Goal: Task Accomplishment & Management: Use online tool/utility

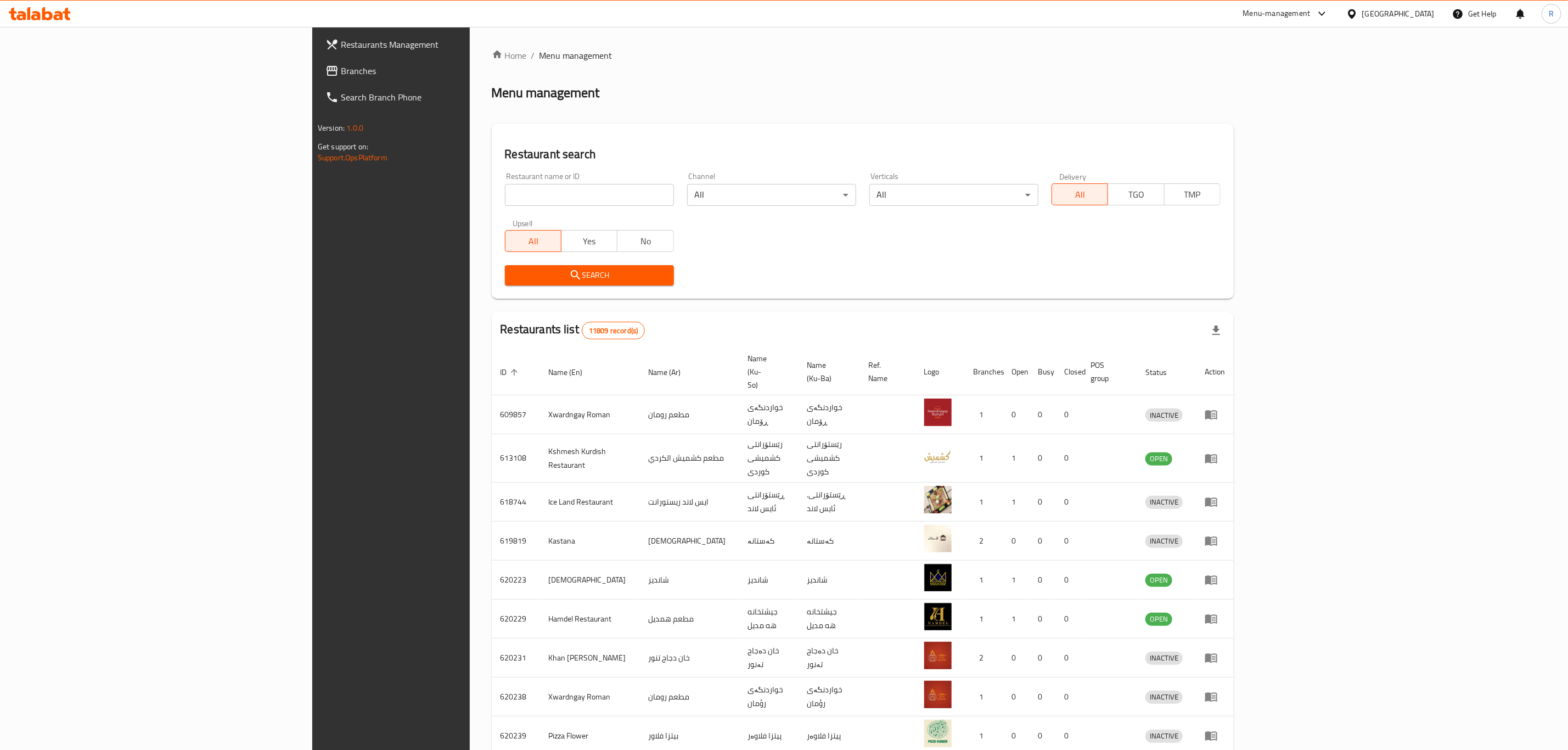
click at [505, 196] on input "search" at bounding box center [589, 195] width 169 height 22
type input "la lune ca"
click at [513, 272] on span "Search" at bounding box center [589, 275] width 152 height 14
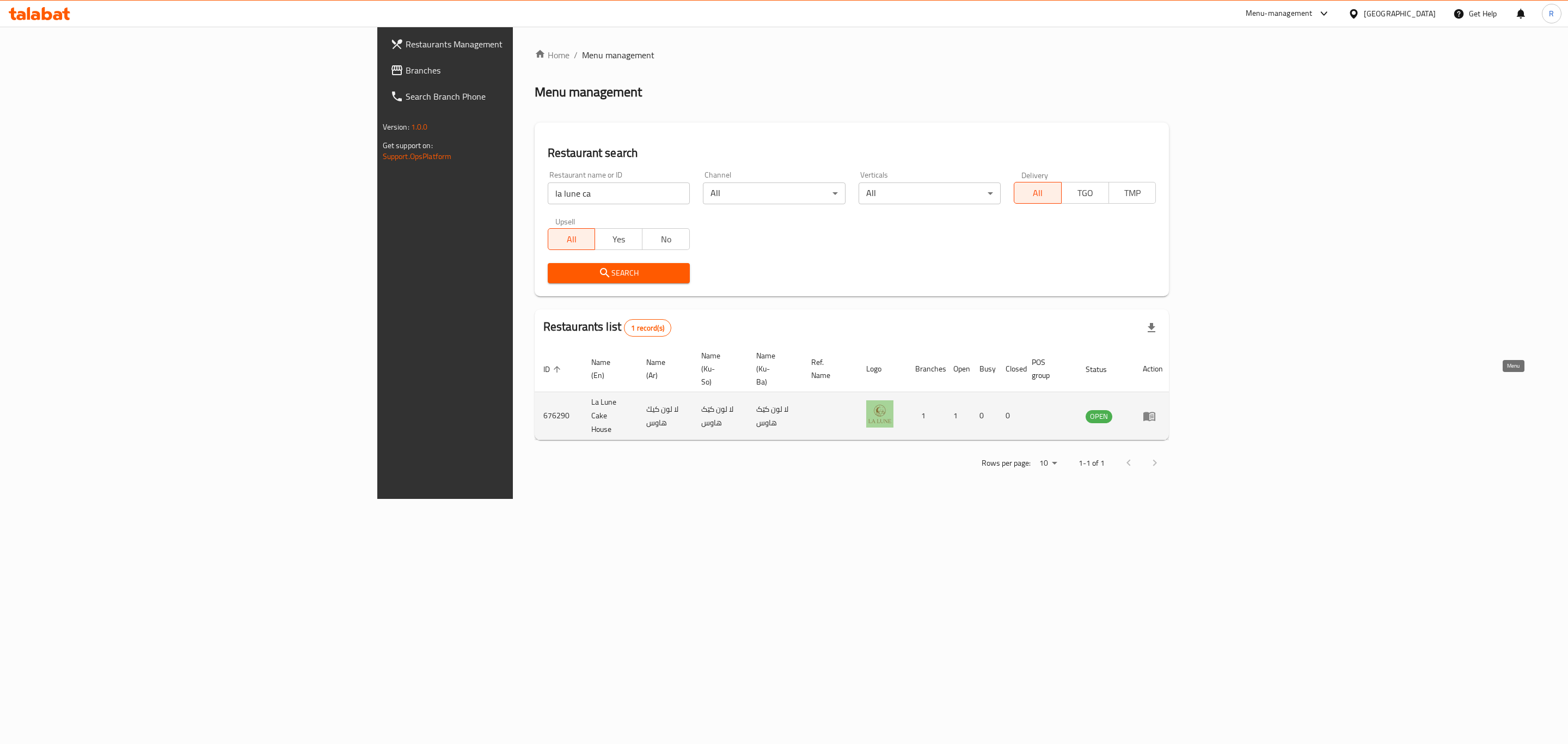
click at [1155, 411] on icon "enhanced table" at bounding box center [1149, 416] width 12 height 10
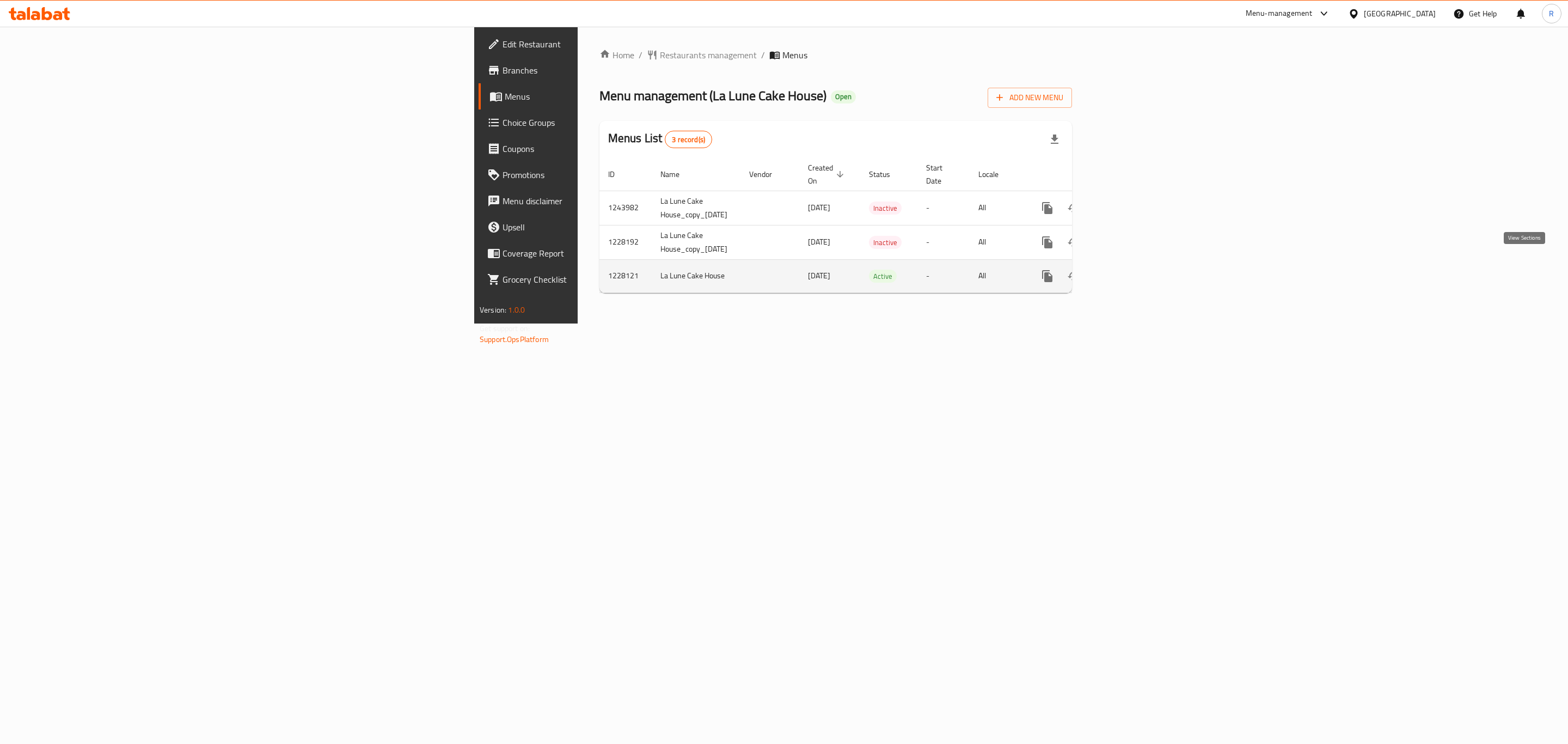
click at [1132, 269] on icon "enhanced table" at bounding box center [1126, 275] width 13 height 13
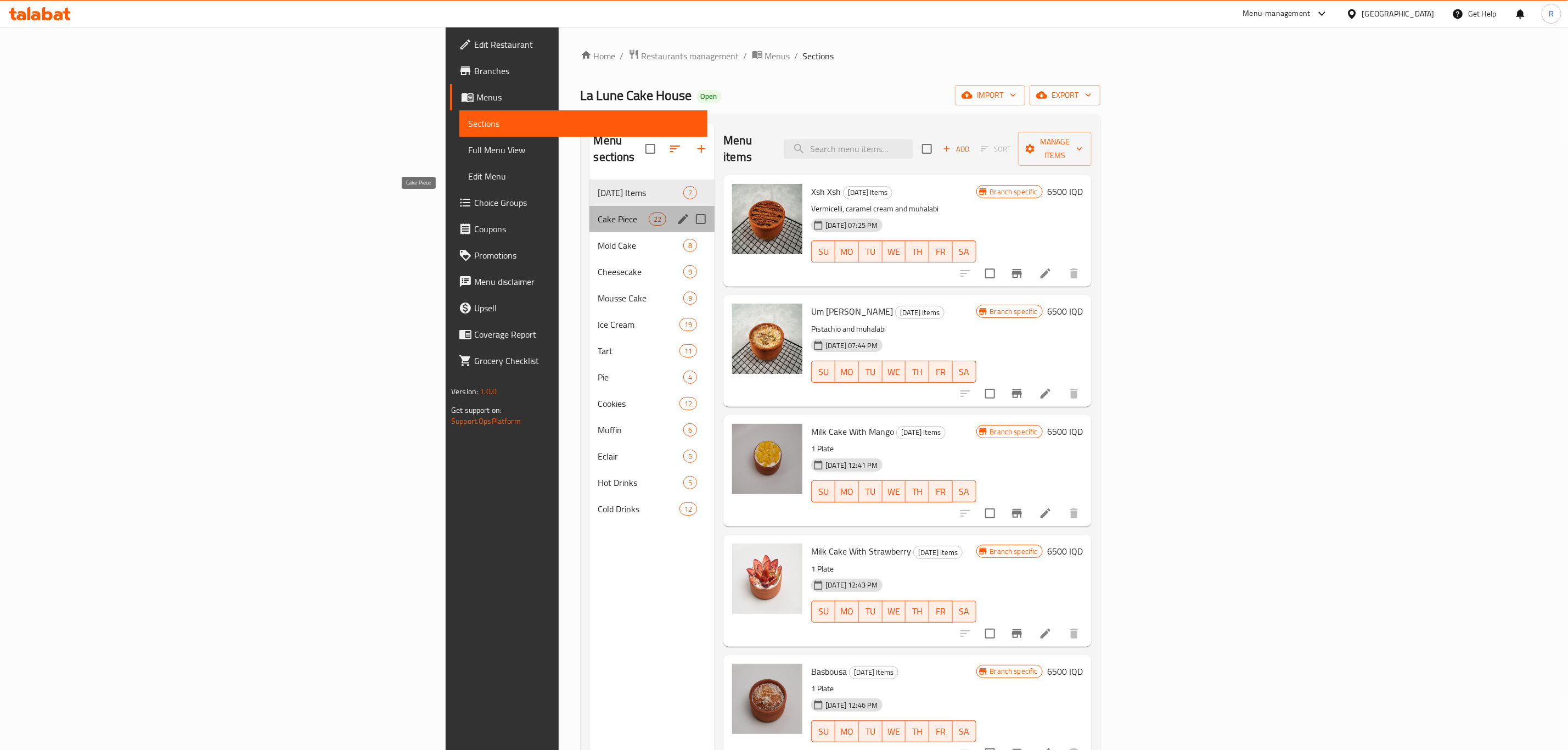
click at [598, 212] on span "Cake Piece" at bounding box center [623, 218] width 51 height 13
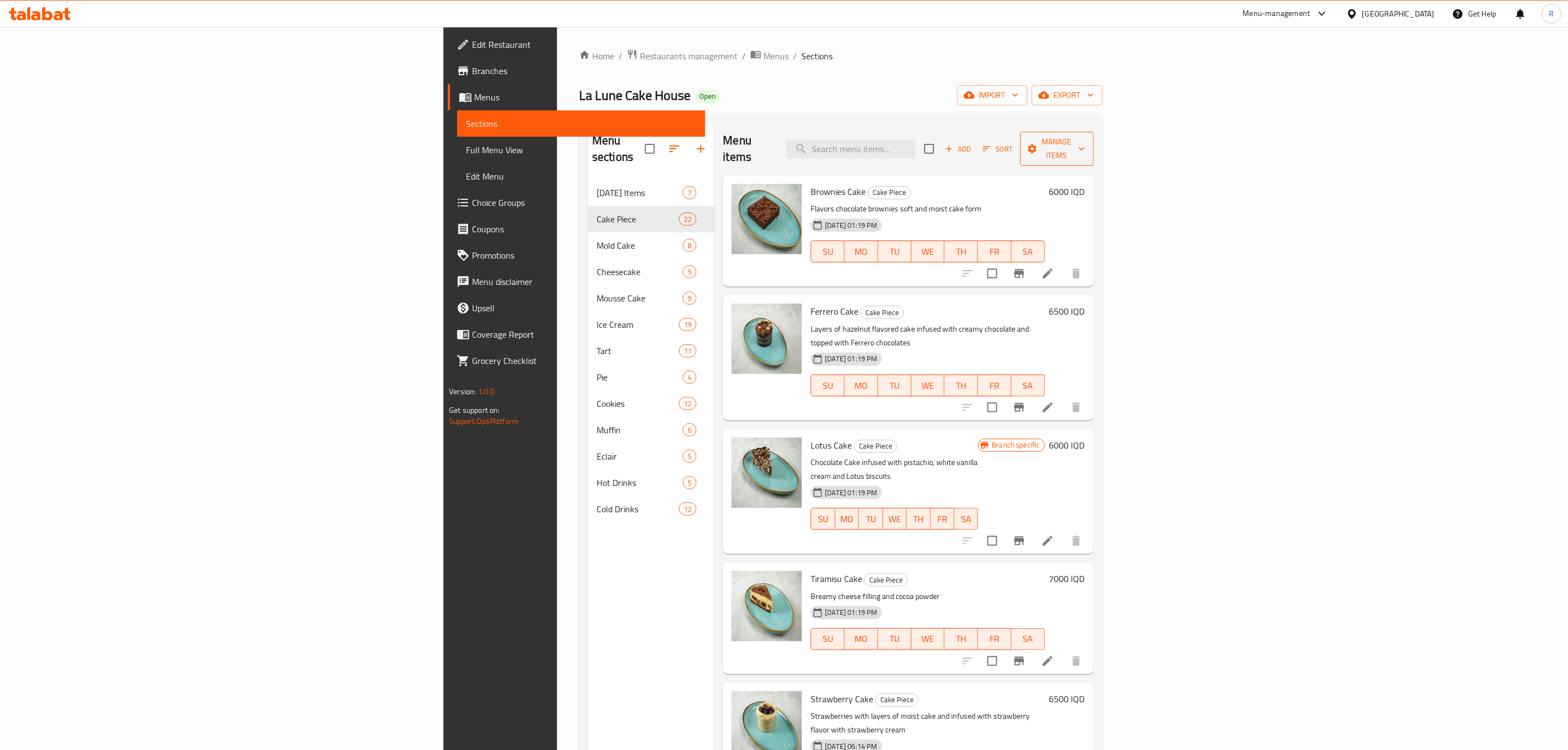
click at [1085, 140] on span "Manage items" at bounding box center [1057, 148] width 56 height 27
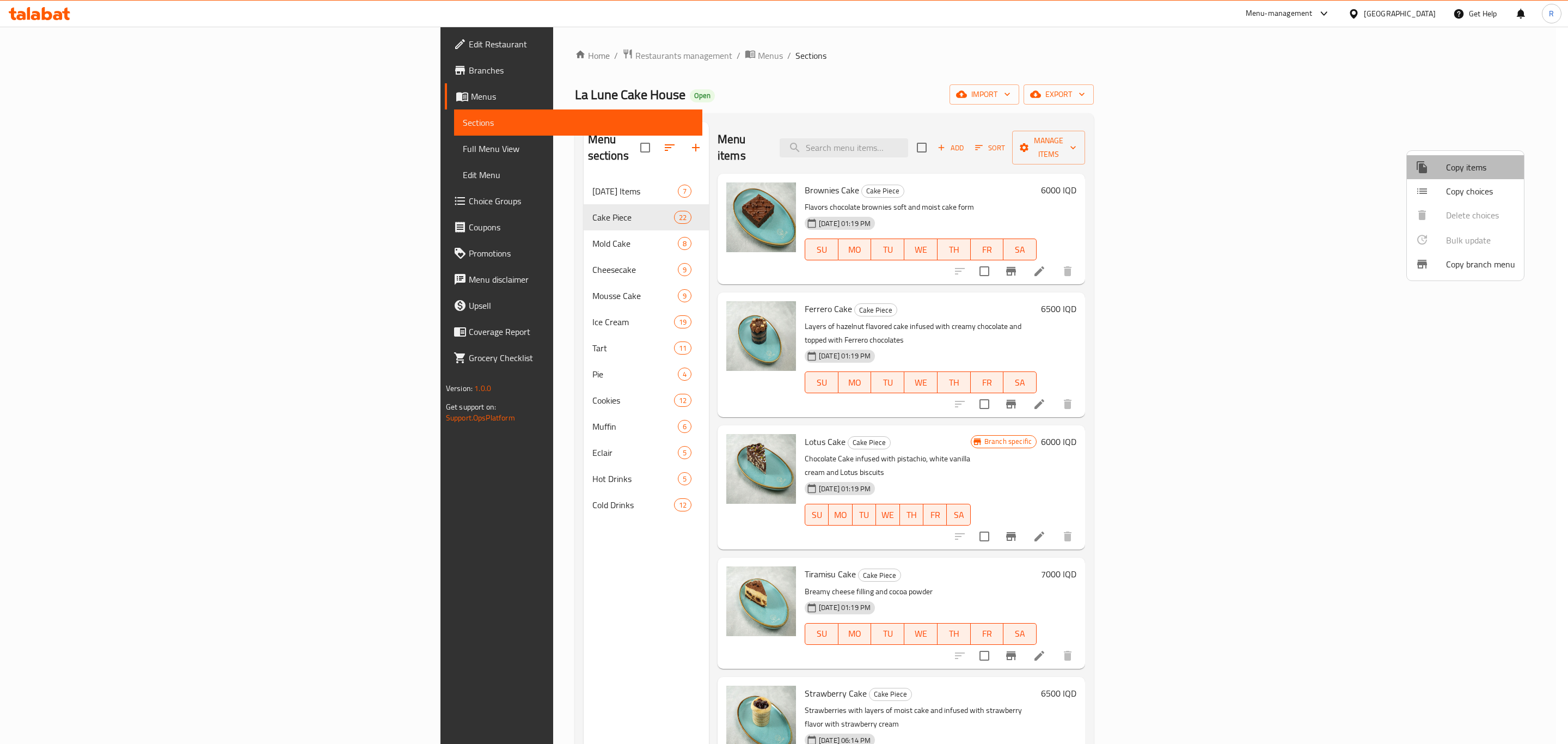
click at [1463, 170] on span "Copy items" at bounding box center [1481, 166] width 69 height 13
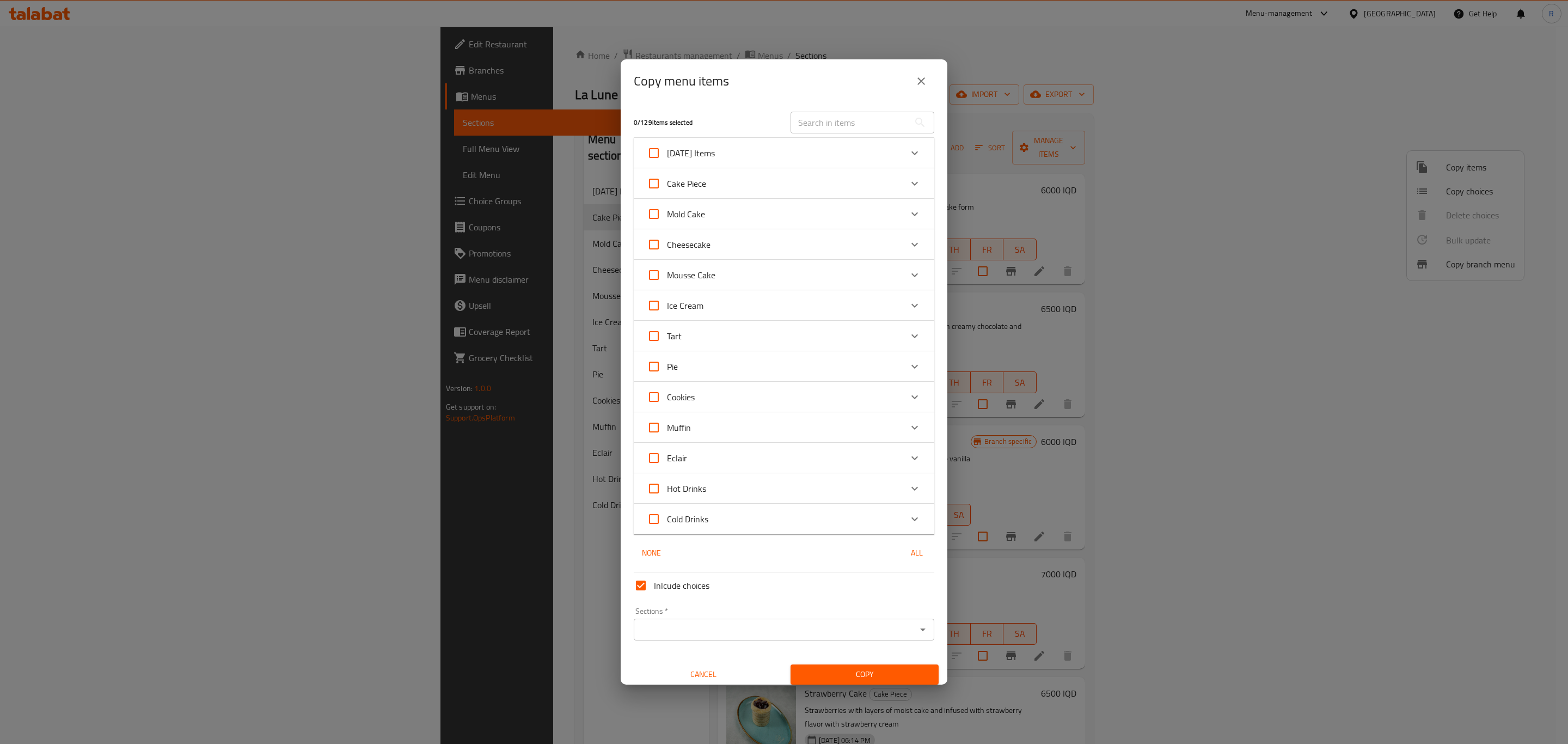
click at [908, 184] on icon "Expand" at bounding box center [914, 183] width 13 height 13
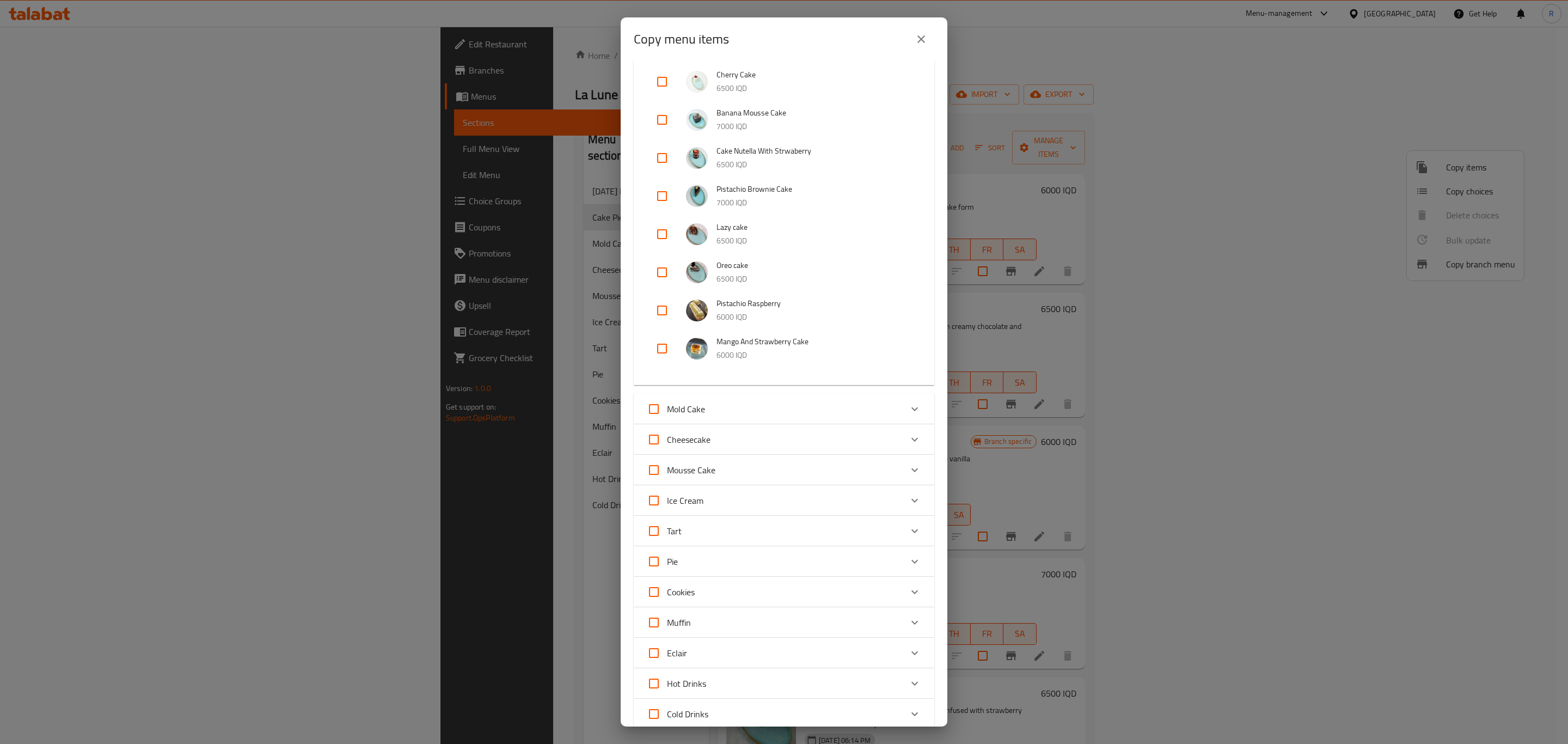
scroll to position [653, 0]
click at [661, 307] on input "checkbox" at bounding box center [661, 306] width 26 height 26
checkbox input "true"
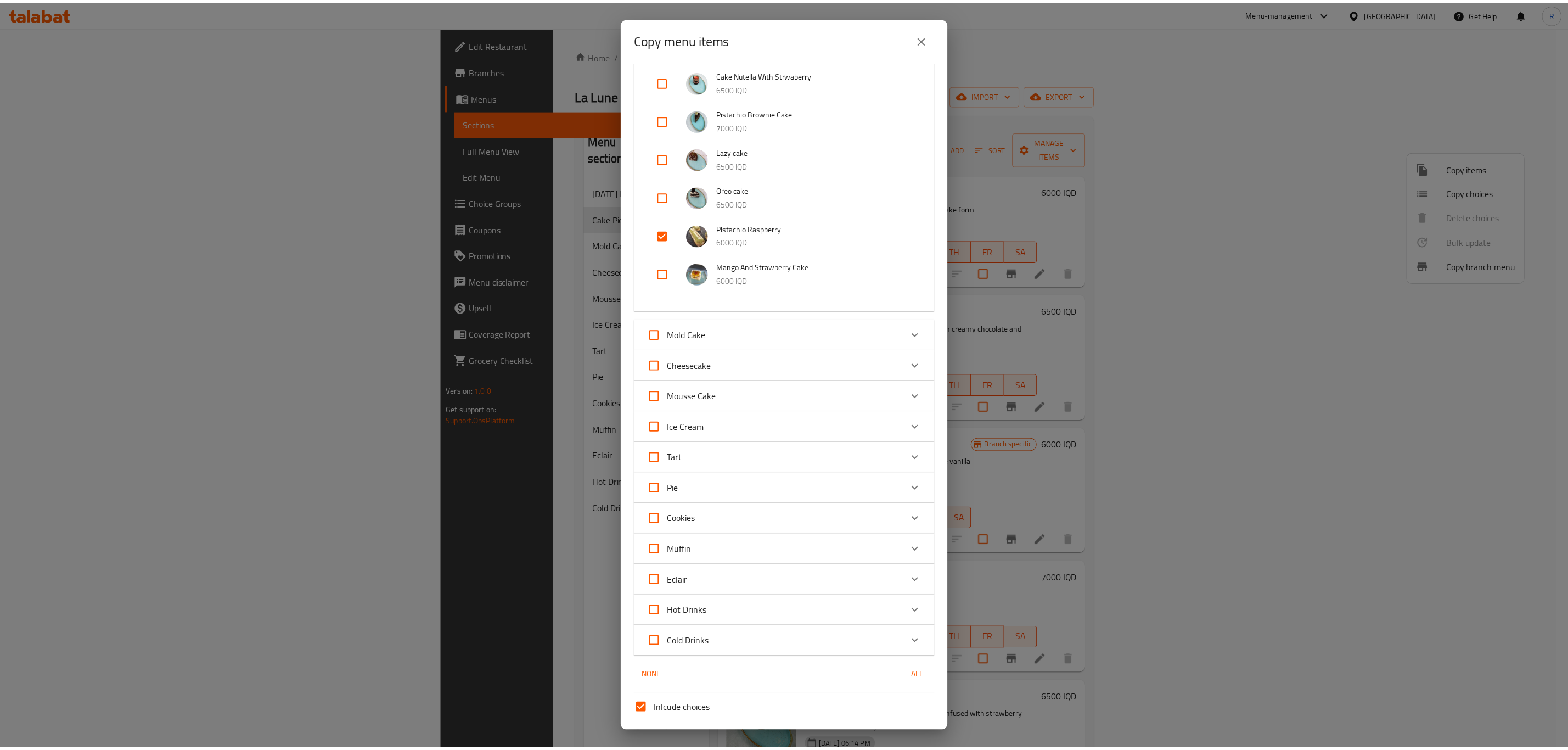
scroll to position [814, 0]
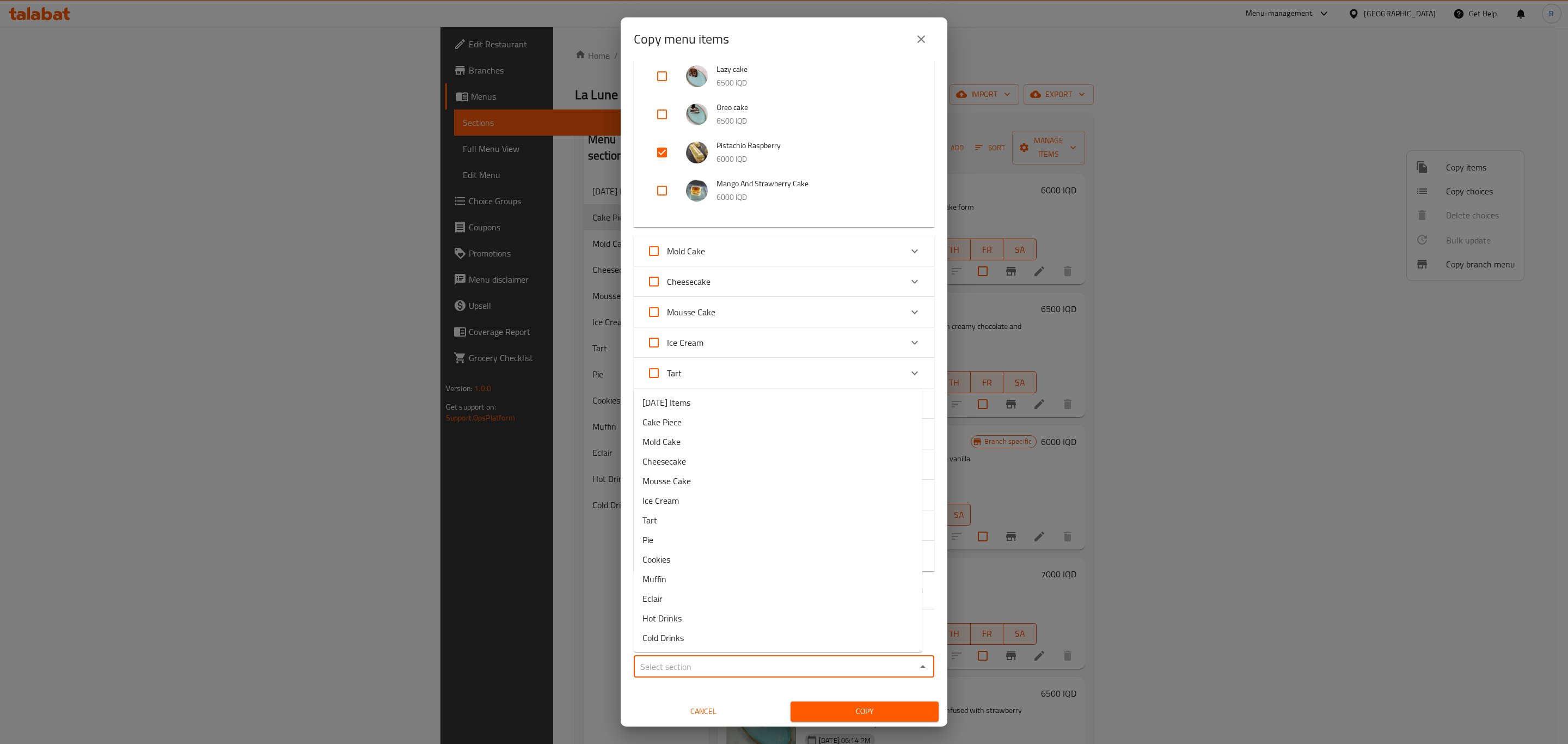
click at [669, 670] on input "Sections   *" at bounding box center [775, 667] width 276 height 16
click at [669, 601] on li "Eclair" at bounding box center [778, 598] width 288 height 20
type input "Eclair"
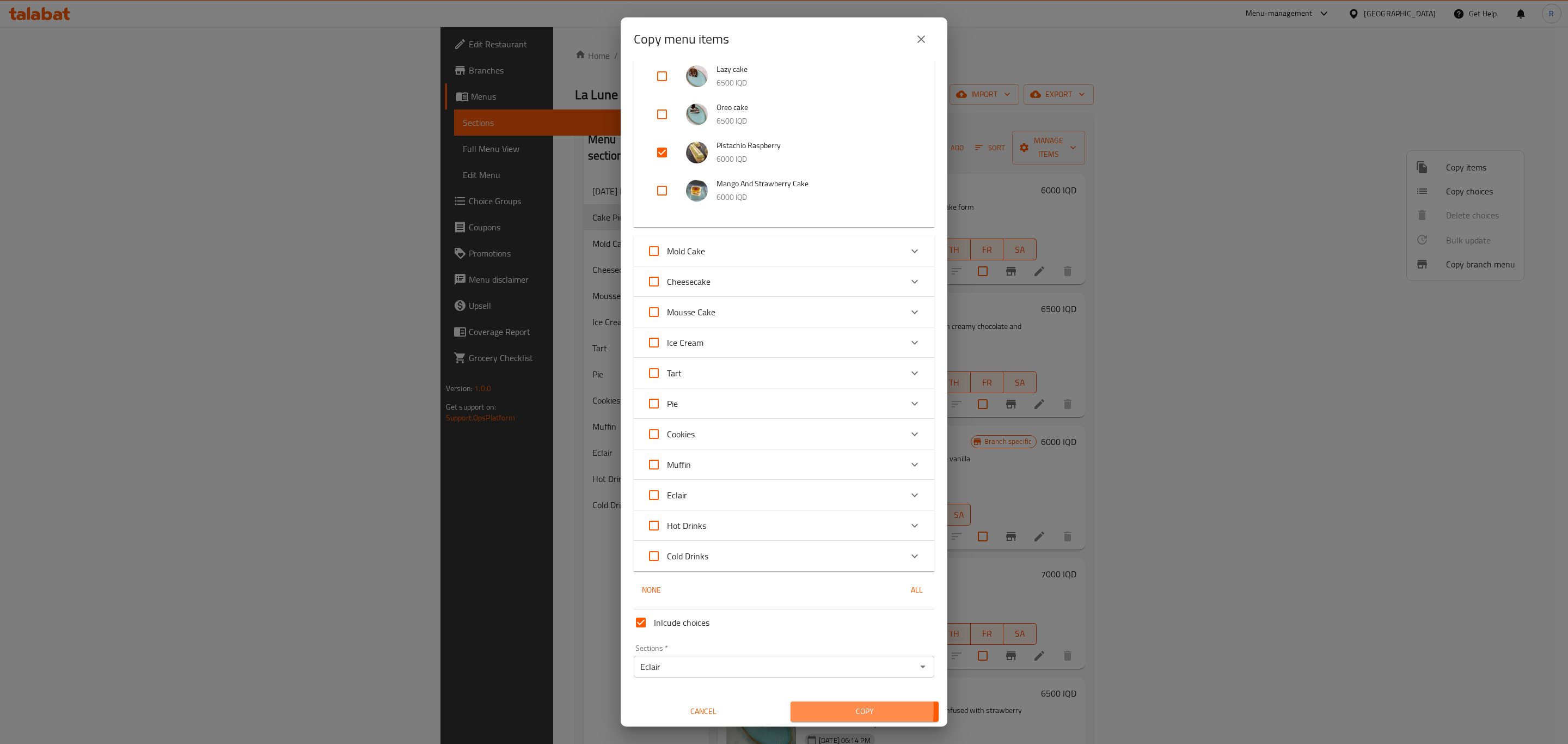
click at [812, 708] on span "Copy" at bounding box center [864, 711] width 131 height 14
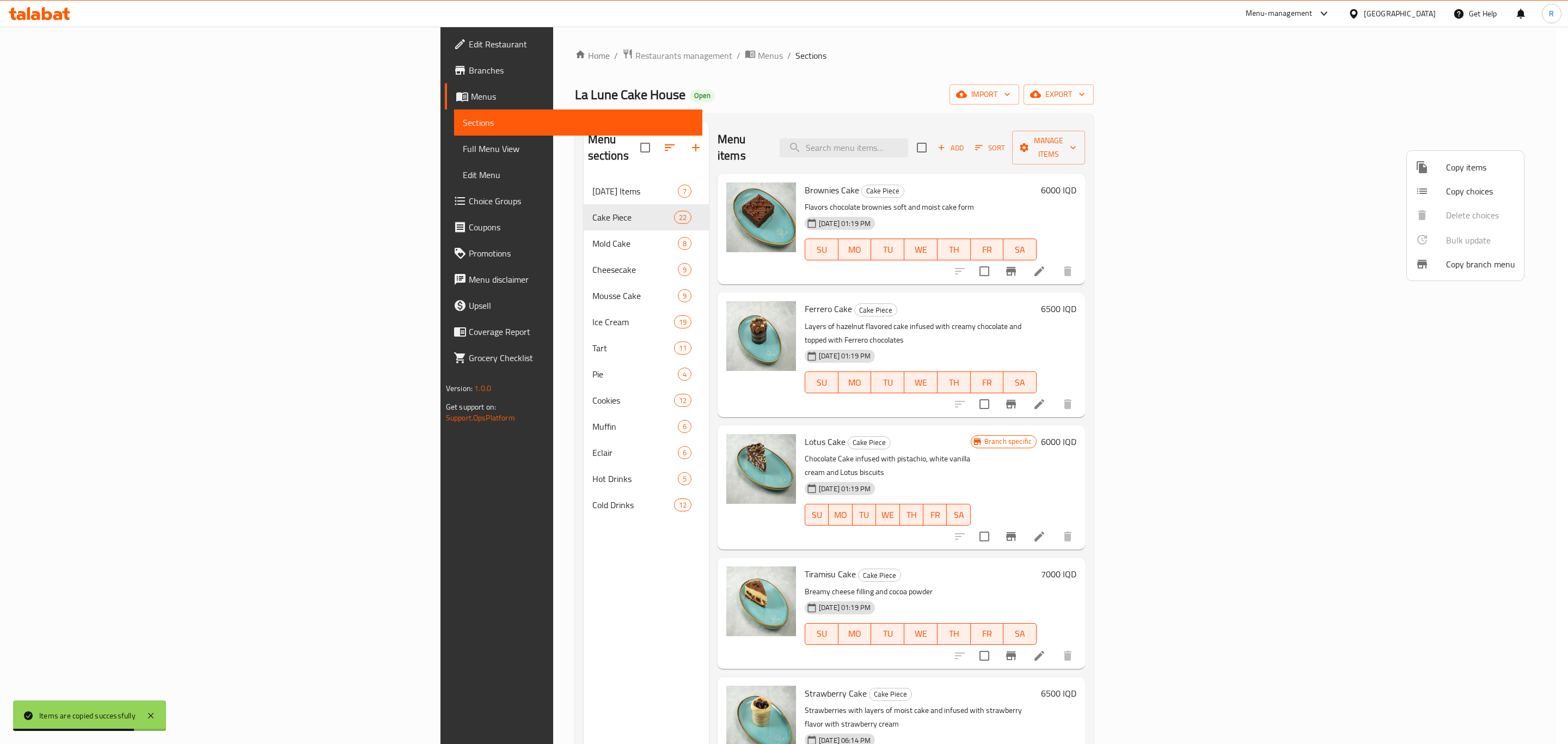
click at [319, 439] on div at bounding box center [784, 372] width 1568 height 744
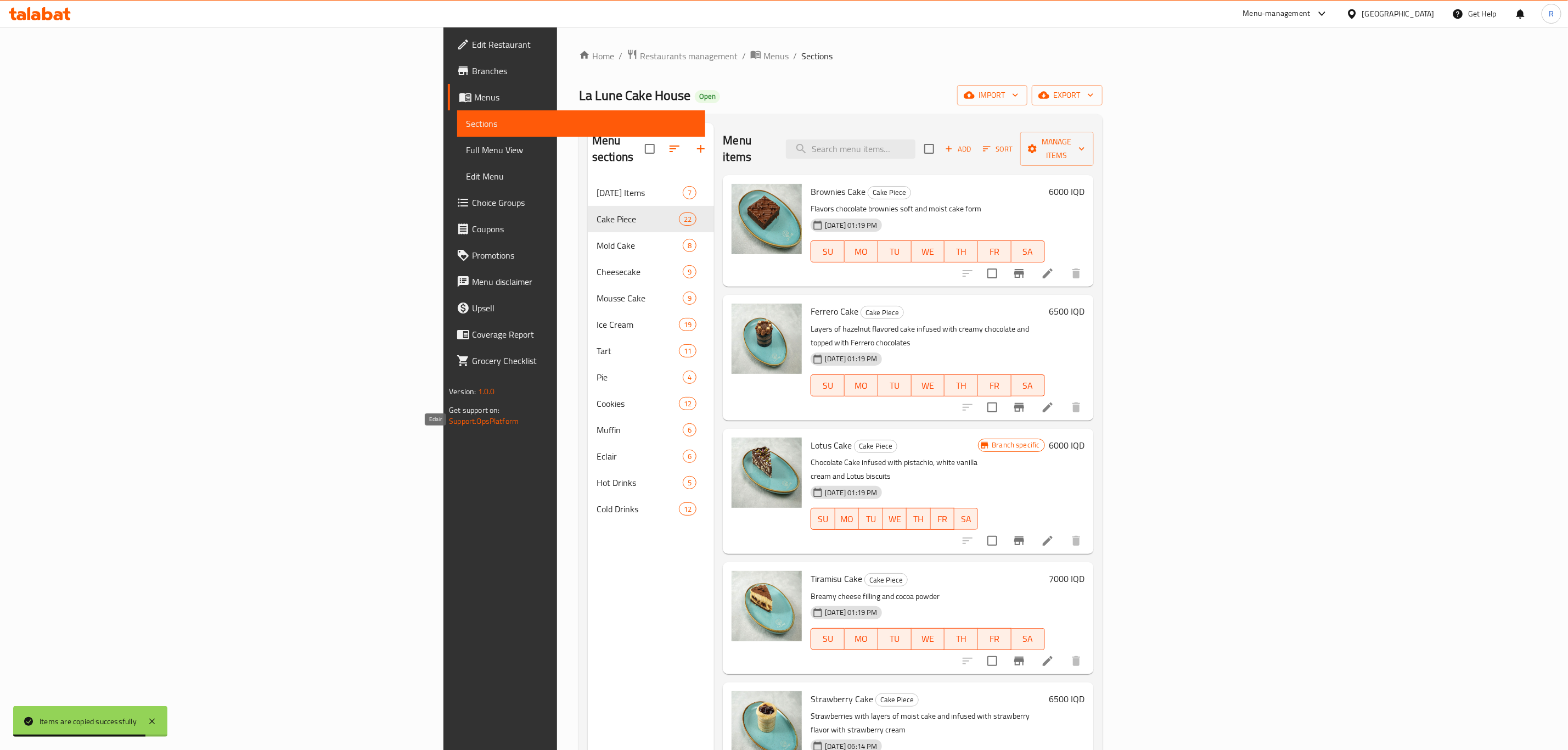
click at [596, 450] on span "Eclair" at bounding box center [639, 456] width 86 height 13
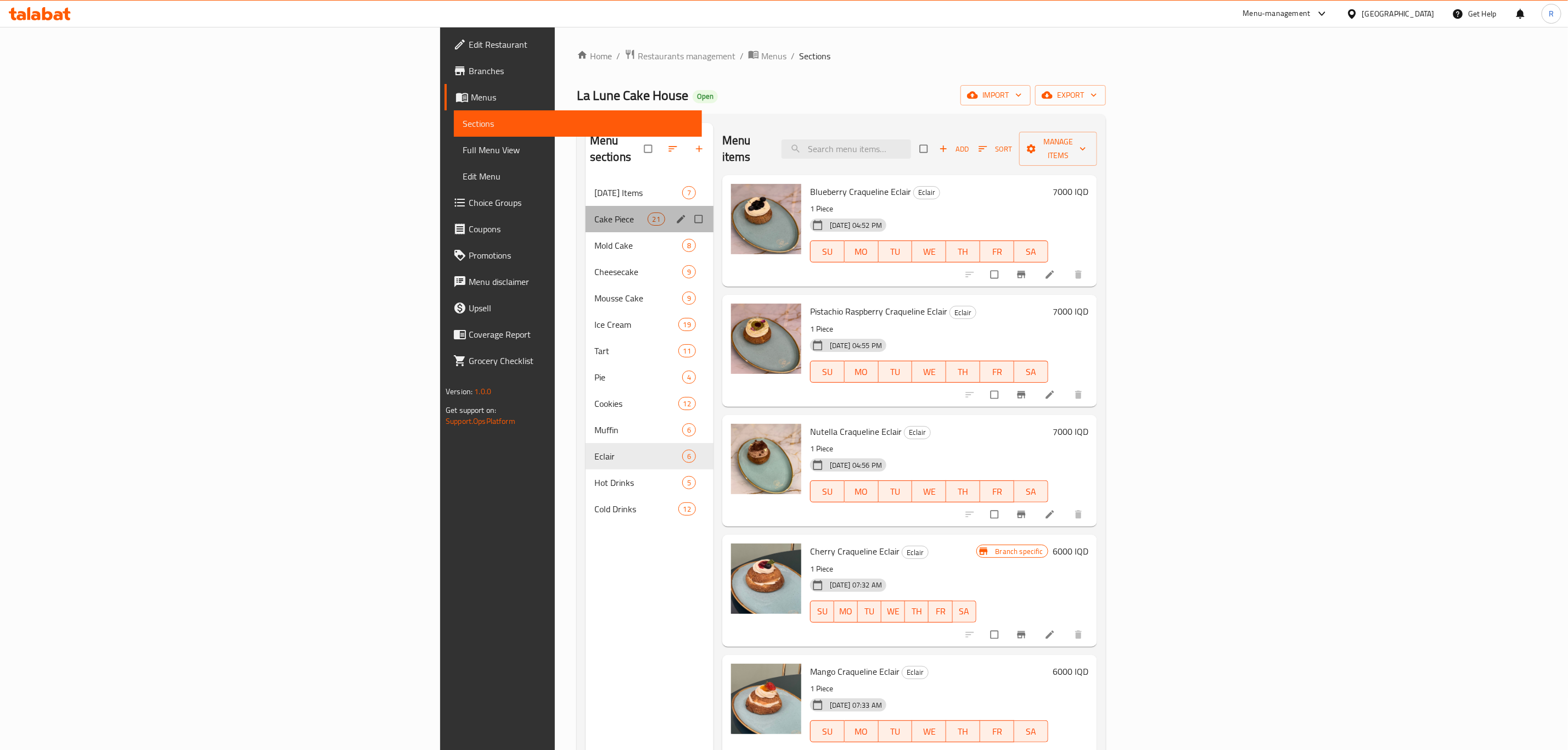
click at [586, 206] on div "Cake Piece 21" at bounding box center [650, 219] width 127 height 26
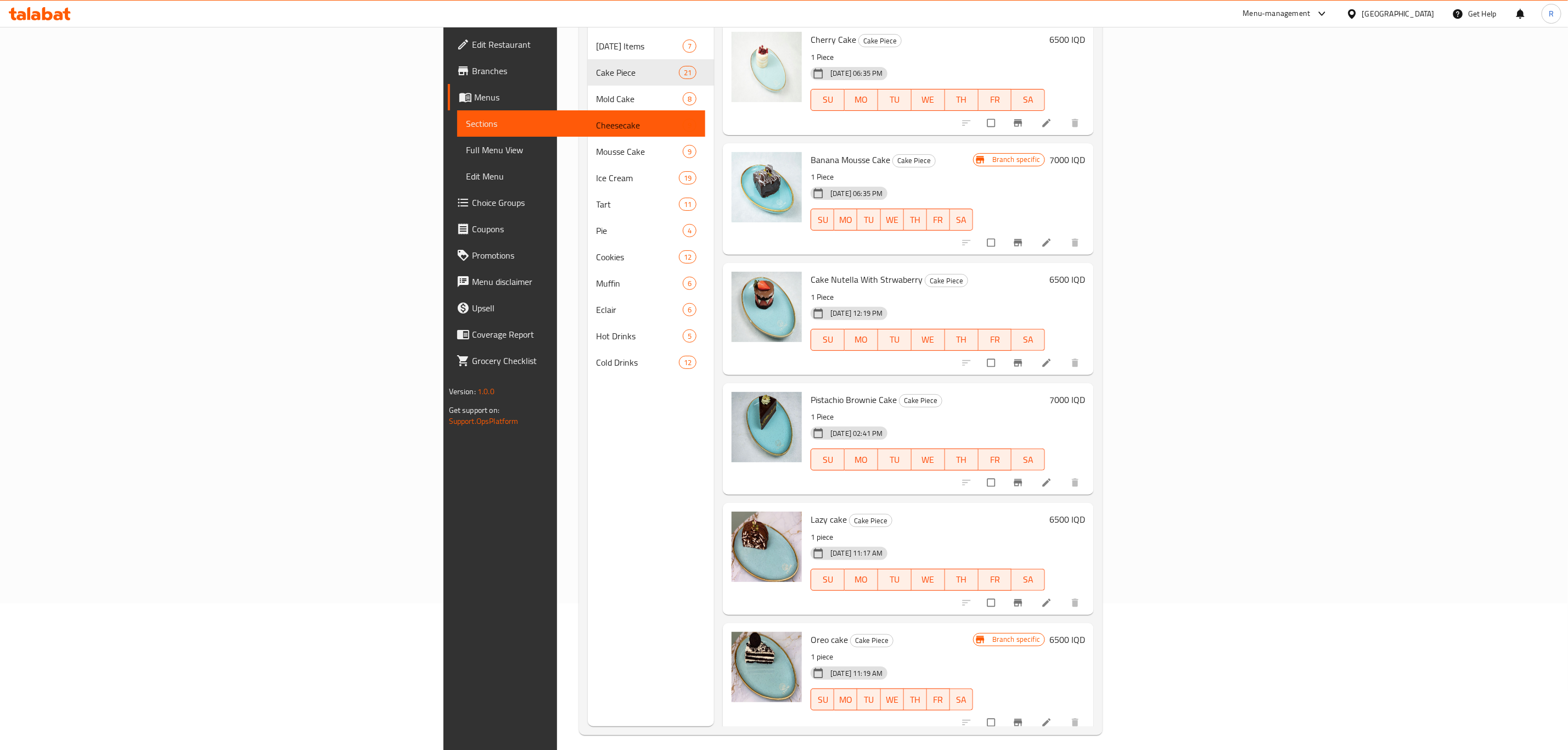
scroll to position [154, 0]
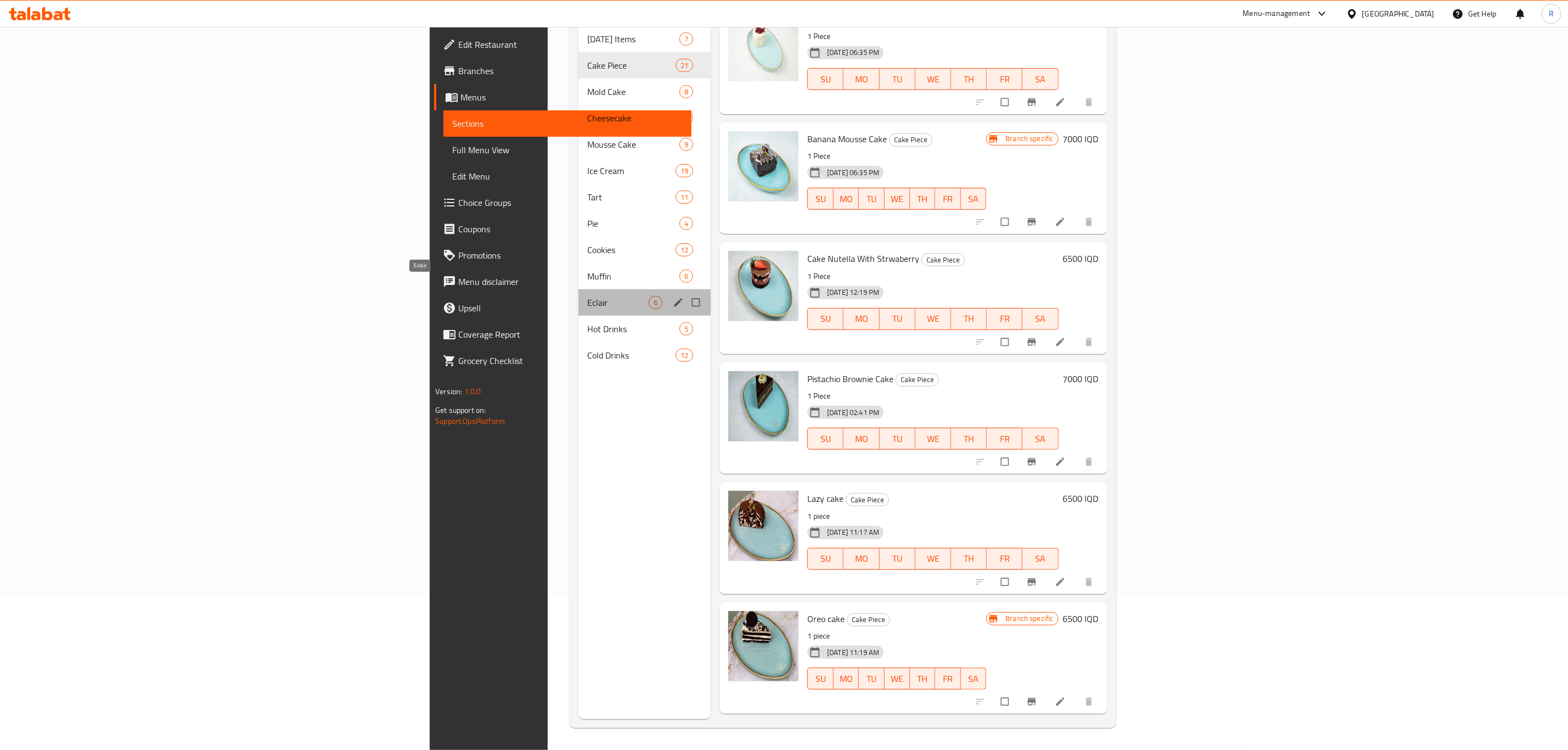
click at [588, 296] on span "Eclair" at bounding box center [618, 302] width 61 height 13
